Goal: Ask a question: Seek information or help from site administrators or community

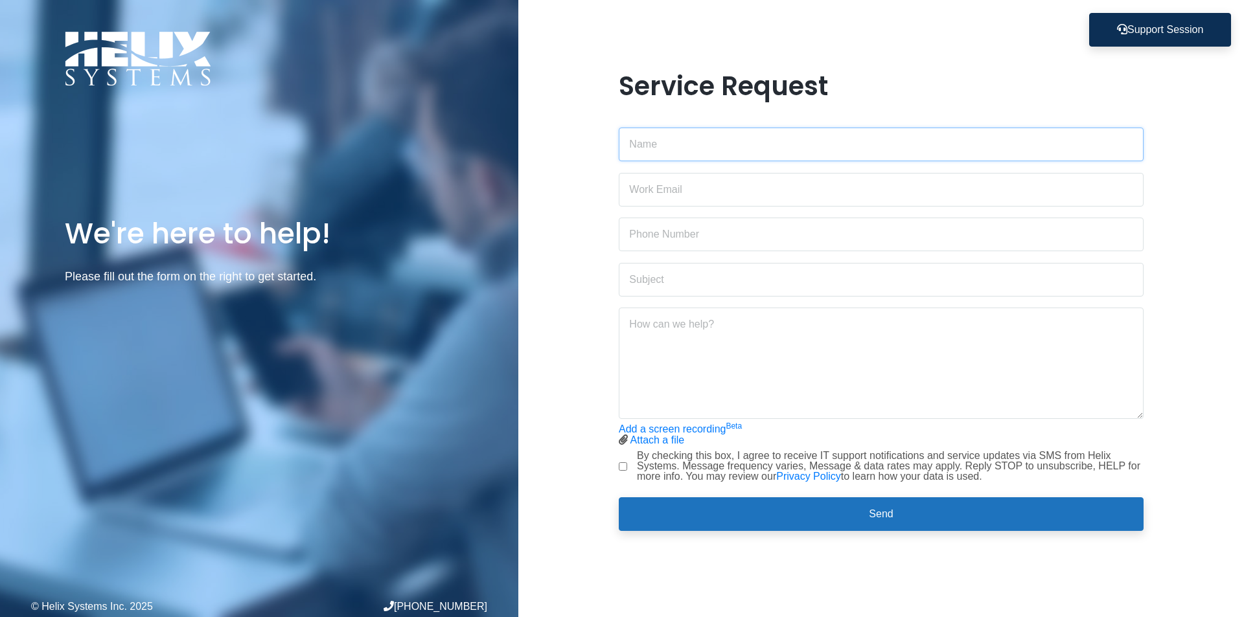
drag, startPoint x: 569, startPoint y: 203, endPoint x: 665, endPoint y: 149, distance: 109.7
click at [665, 149] on input "text" at bounding box center [881, 145] width 525 height 34
type input "[PERSON_NAME]"
click at [653, 190] on input "email" at bounding box center [881, 190] width 525 height 34
type input "[PERSON_NAME][EMAIL_ADDRESS][DOMAIN_NAME]"
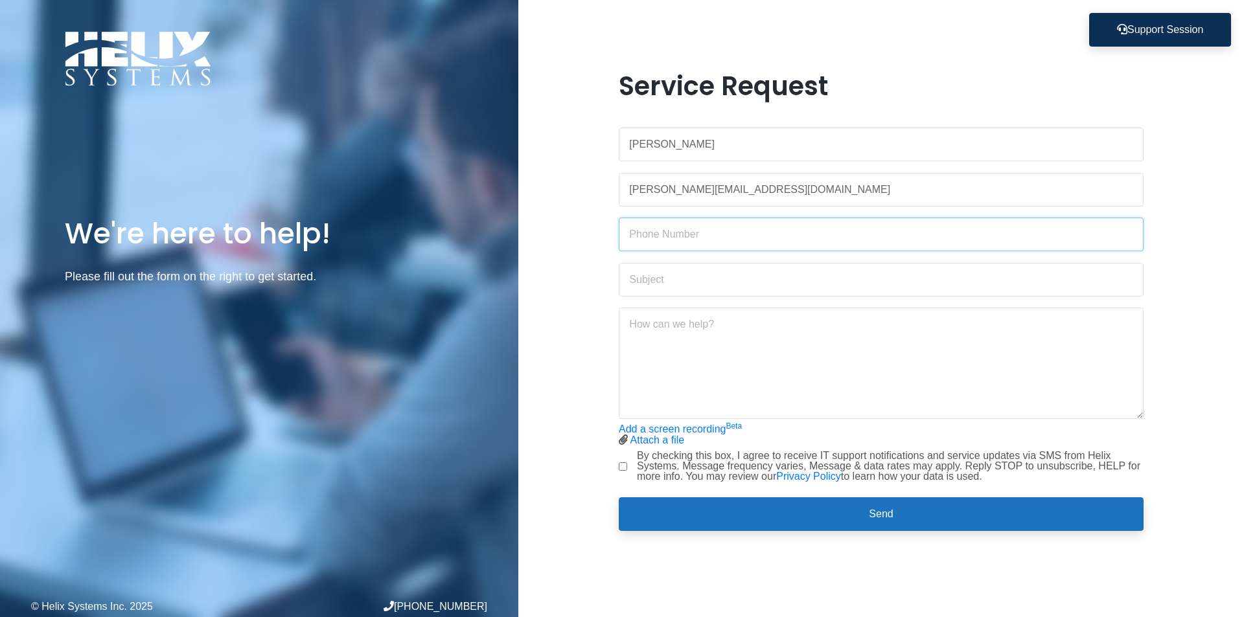
click at [650, 236] on input "text" at bounding box center [881, 235] width 525 height 34
type input "[PHONE_NUMBER]"
click at [657, 281] on input "text" at bounding box center [881, 280] width 525 height 34
type input "Help with Drop Box"
click at [664, 325] on textarea at bounding box center [881, 363] width 525 height 111
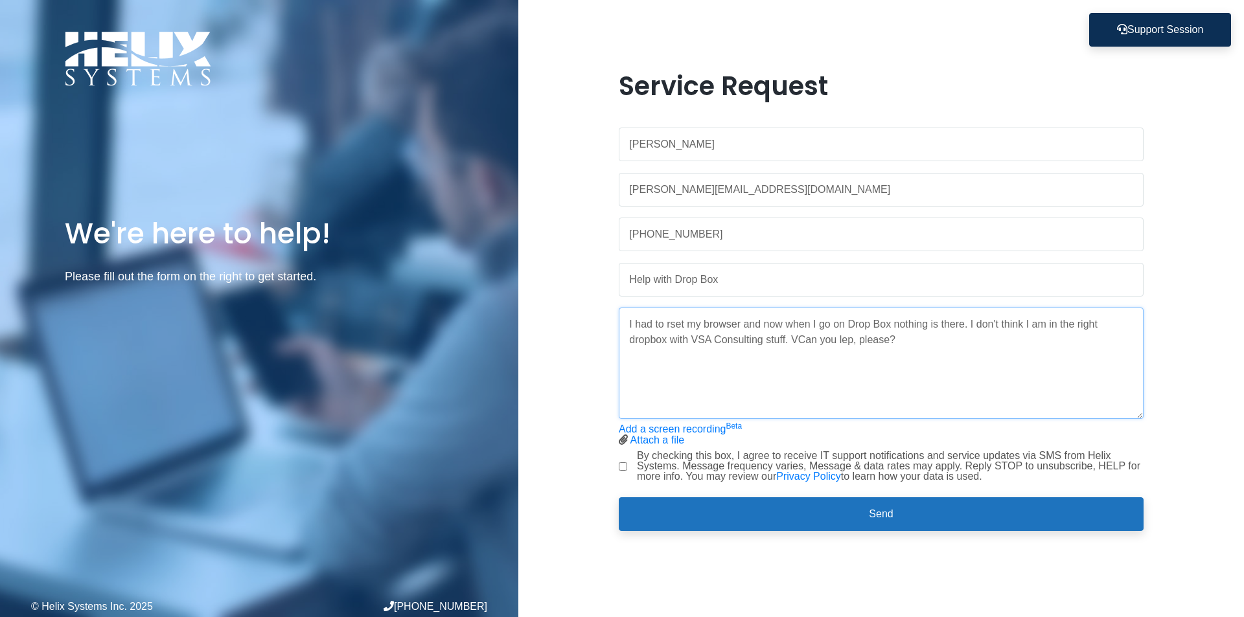
type textarea "I had to rset my browser and now when I go on Drop Box nothing is there. I don'…"
click at [626, 462] on input "By checking this box, I agree to receive IT support notifications and service u…" at bounding box center [623, 466] width 8 height 8
checkbox input "true"
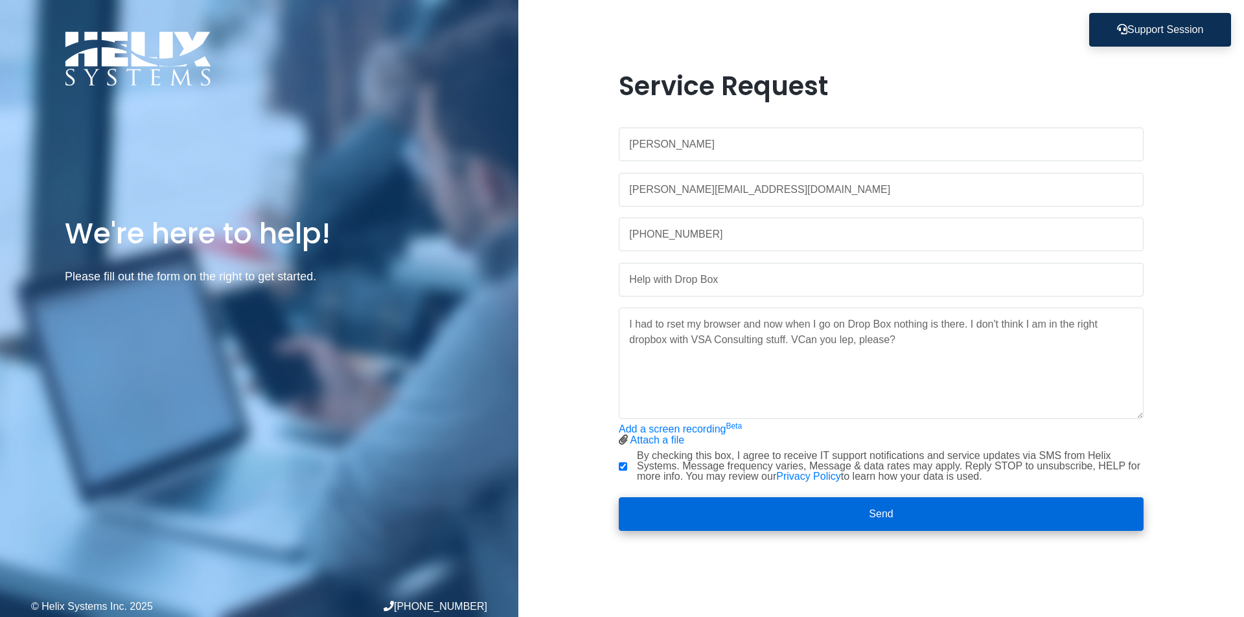
click at [904, 515] on button "Send" at bounding box center [881, 514] width 525 height 34
